Goal: Transaction & Acquisition: Book appointment/travel/reservation

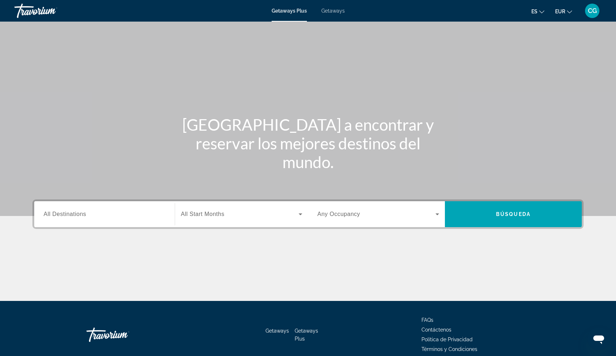
click at [121, 219] on div "Search widget" at bounding box center [105, 214] width 122 height 21
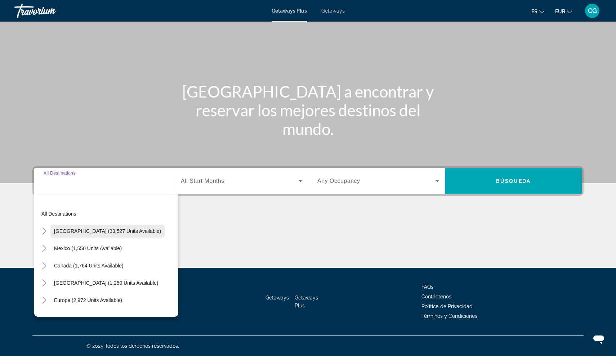
click at [73, 230] on span "[GEOGRAPHIC_DATA] (33,527 units available)" at bounding box center [107, 231] width 107 height 6
type input "**********"
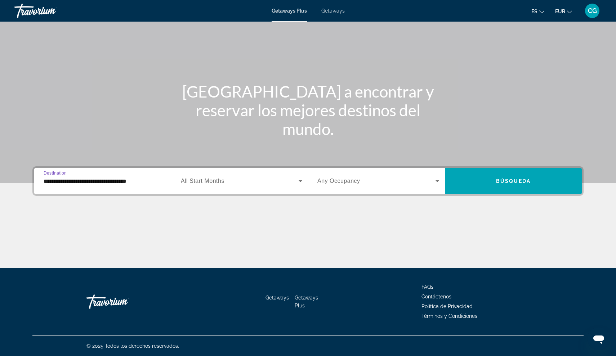
click at [437, 180] on icon "Search widget" at bounding box center [437, 181] width 9 height 9
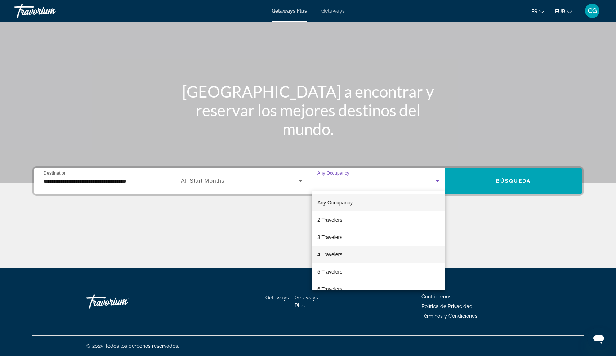
click at [392, 258] on mat-option "4 Travelers" at bounding box center [378, 254] width 133 height 17
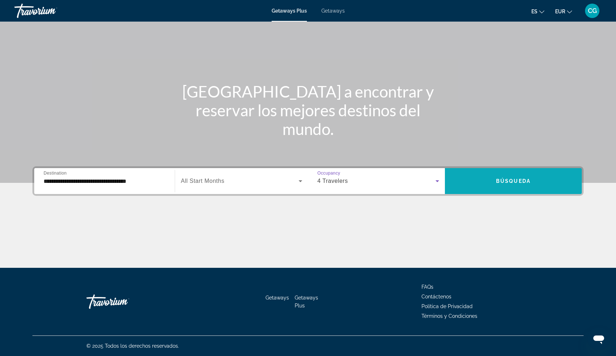
click at [504, 182] on span "Búsqueda" at bounding box center [513, 181] width 35 height 6
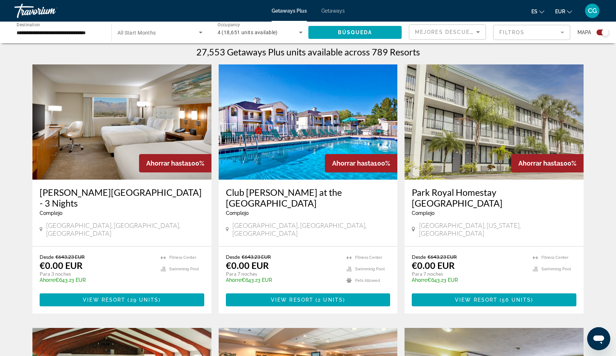
scroll to position [232, 0]
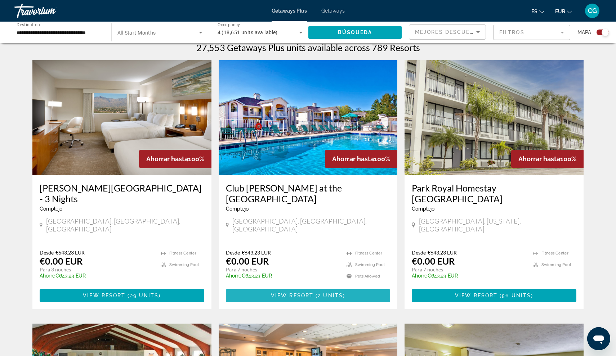
click at [286, 293] on span "View Resort" at bounding box center [292, 296] width 43 height 6
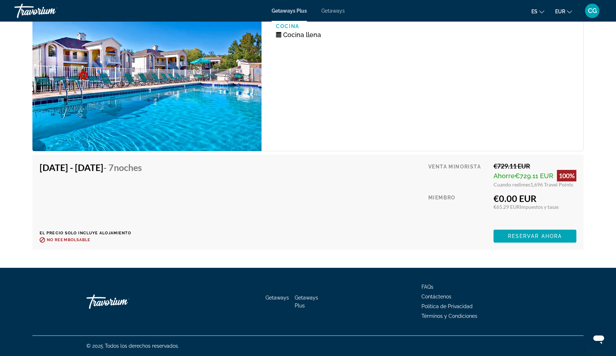
scroll to position [1429, 0]
click at [531, 238] on span "Reservar ahora" at bounding box center [535, 236] width 54 height 6
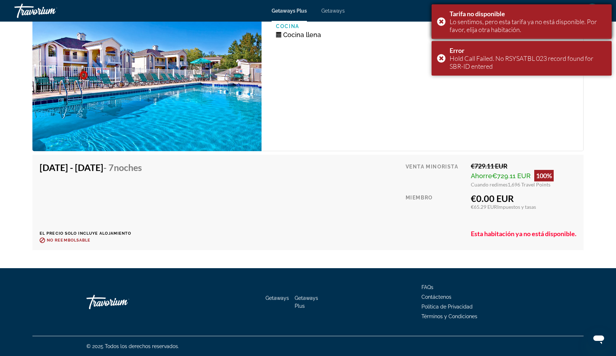
click at [443, 18] on div "Tarifa no disponible Lo sentimos, pero esta tarifa ya no está disponible. Por f…" at bounding box center [522, 21] width 180 height 35
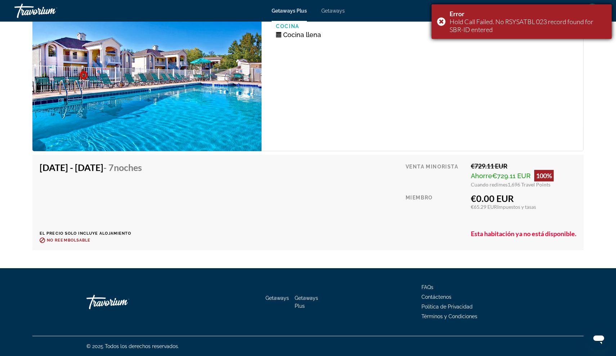
click at [442, 20] on div "Error Hold Call Failed. No RSYSATBL 023 record found for SBR-ID entered" at bounding box center [522, 21] width 180 height 35
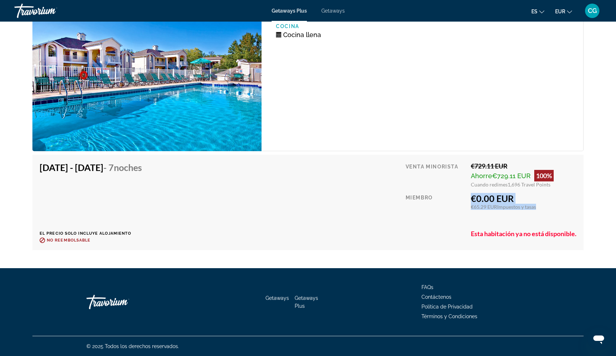
drag, startPoint x: 463, startPoint y: 213, endPoint x: 486, endPoint y: 212, distance: 23.1
click at [486, 213] on div "Venta minorista €729.11 EUR Ahorre €729.11 EUR 100% Cuando redimes 1,696 Travel…" at bounding box center [491, 202] width 171 height 81
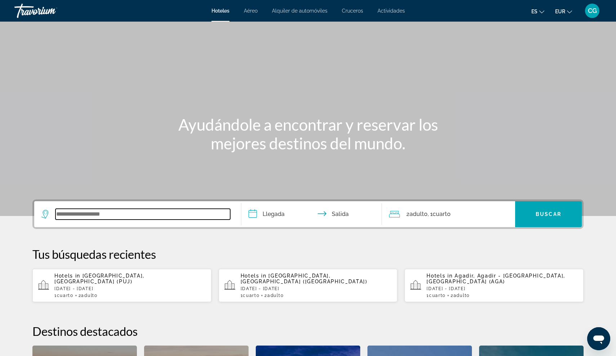
click at [73, 218] on input "Search widget" at bounding box center [142, 214] width 175 height 11
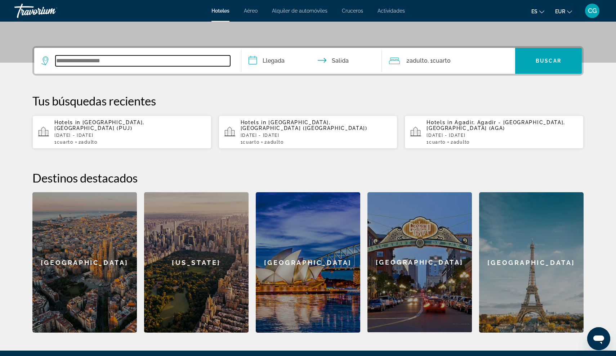
scroll to position [176, 0]
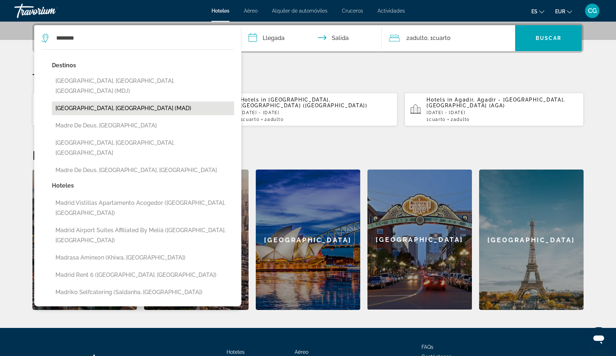
drag, startPoint x: 73, startPoint y: 218, endPoint x: 83, endPoint y: 102, distance: 116.8
click at [83, 102] on button "Madrid, Spain (MAD)" at bounding box center [143, 109] width 182 height 14
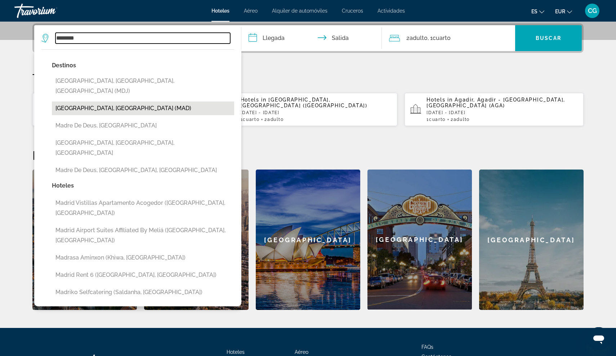
type input "**********"
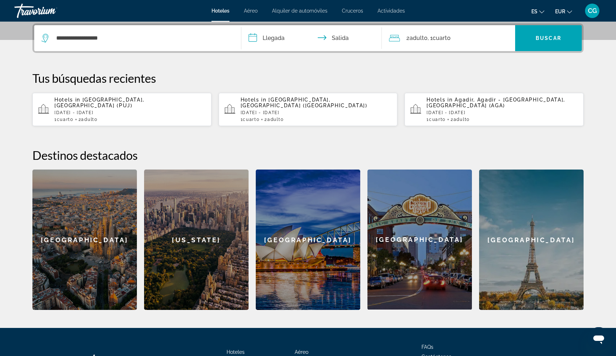
click at [254, 37] on input "**********" at bounding box center [312, 39] width 143 height 28
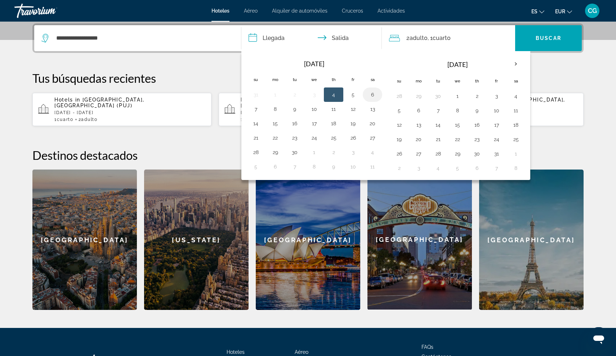
click at [369, 95] on button "6" at bounding box center [373, 95] width 12 height 10
click at [277, 111] on button "8" at bounding box center [275, 109] width 12 height 10
type input "**********"
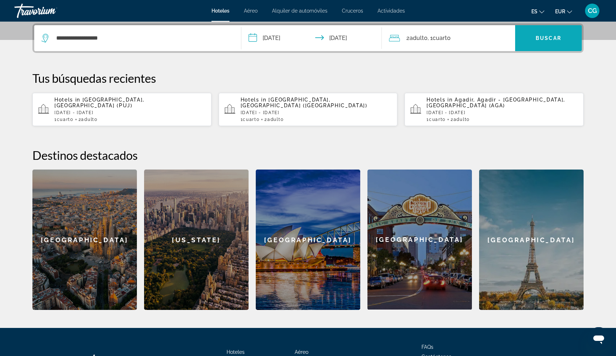
click at [545, 40] on span "Buscar" at bounding box center [549, 38] width 26 height 6
